Goal: Navigation & Orientation: Find specific page/section

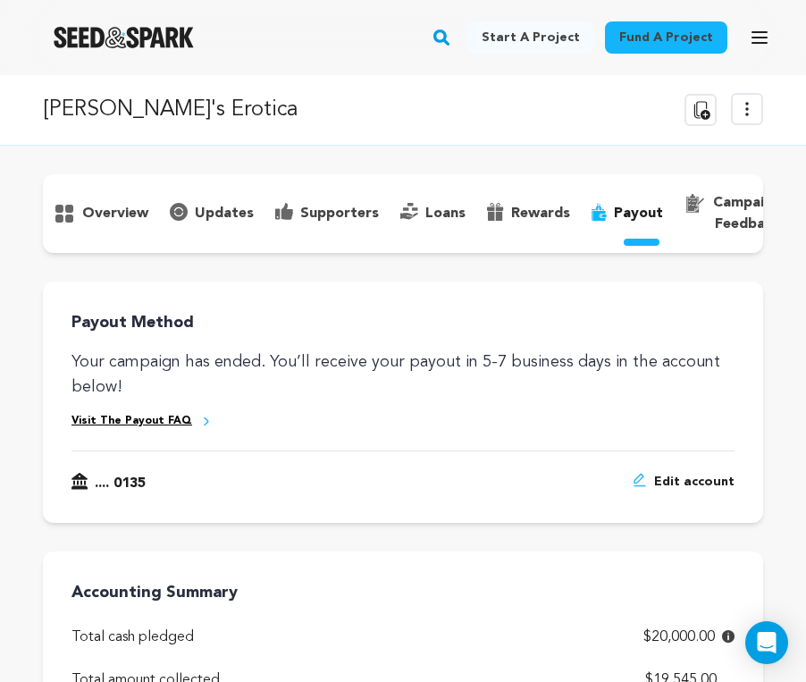
scroll to position [119, 0]
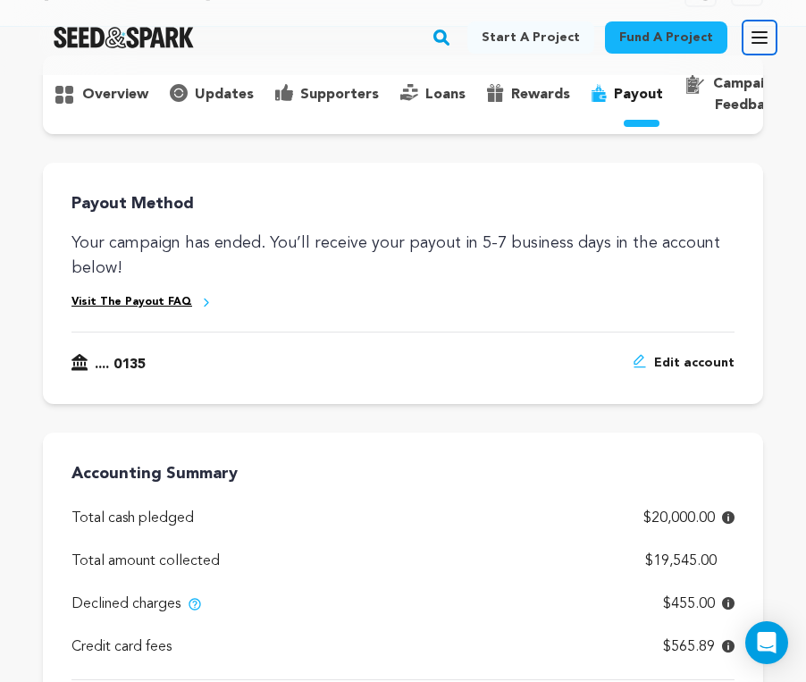
click at [752, 47] on icon "button" at bounding box center [759, 37] width 21 height 21
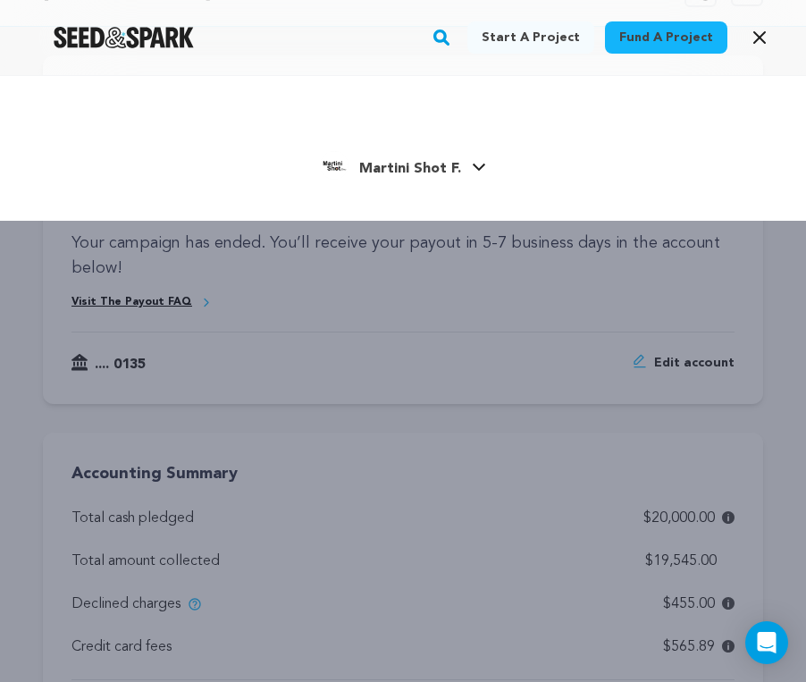
click at [416, 150] on link "Martini Shot F. Martini Shot F." at bounding box center [403, 164] width 166 height 32
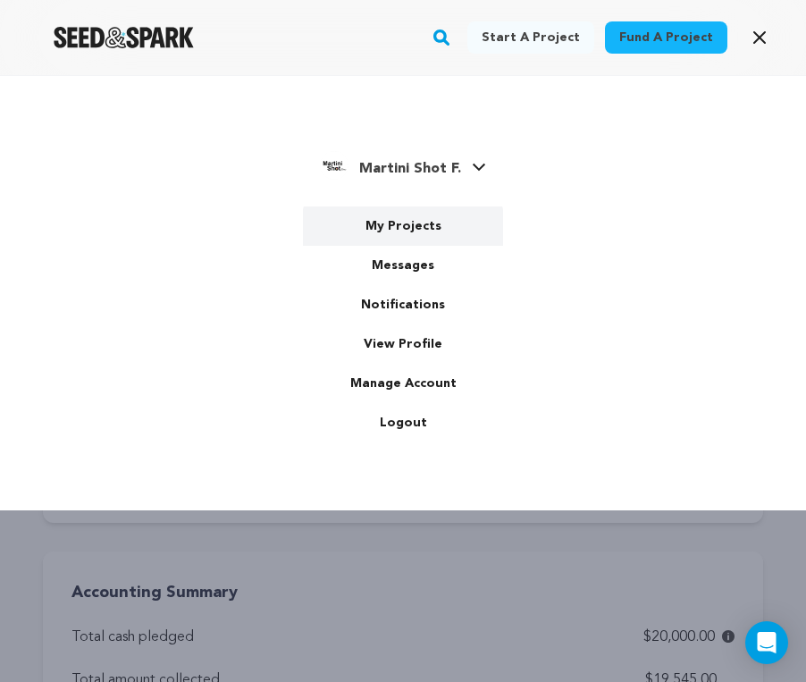
click at [401, 215] on link "My Projects" at bounding box center [403, 226] width 200 height 39
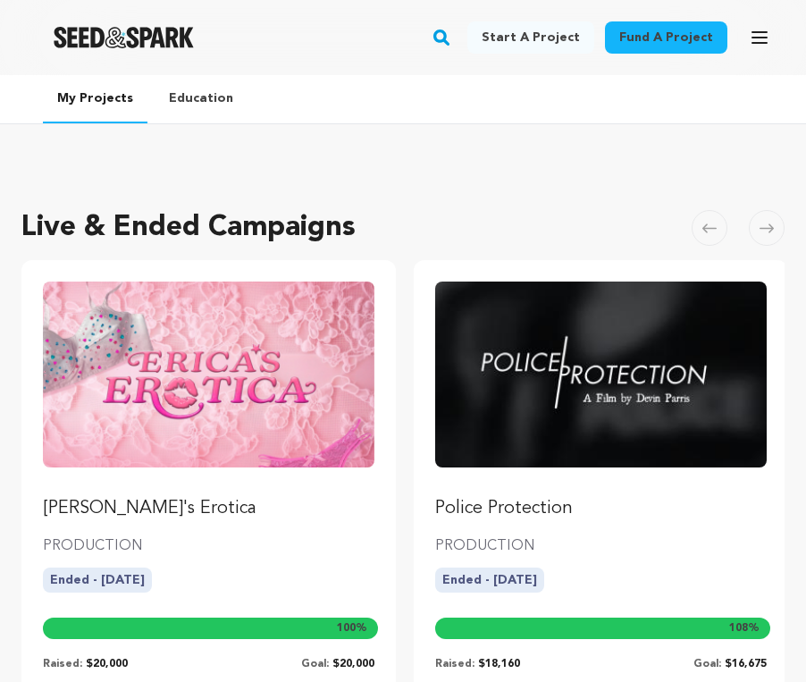
scroll to position [38, 0]
